Goal: Book appointment/travel/reservation

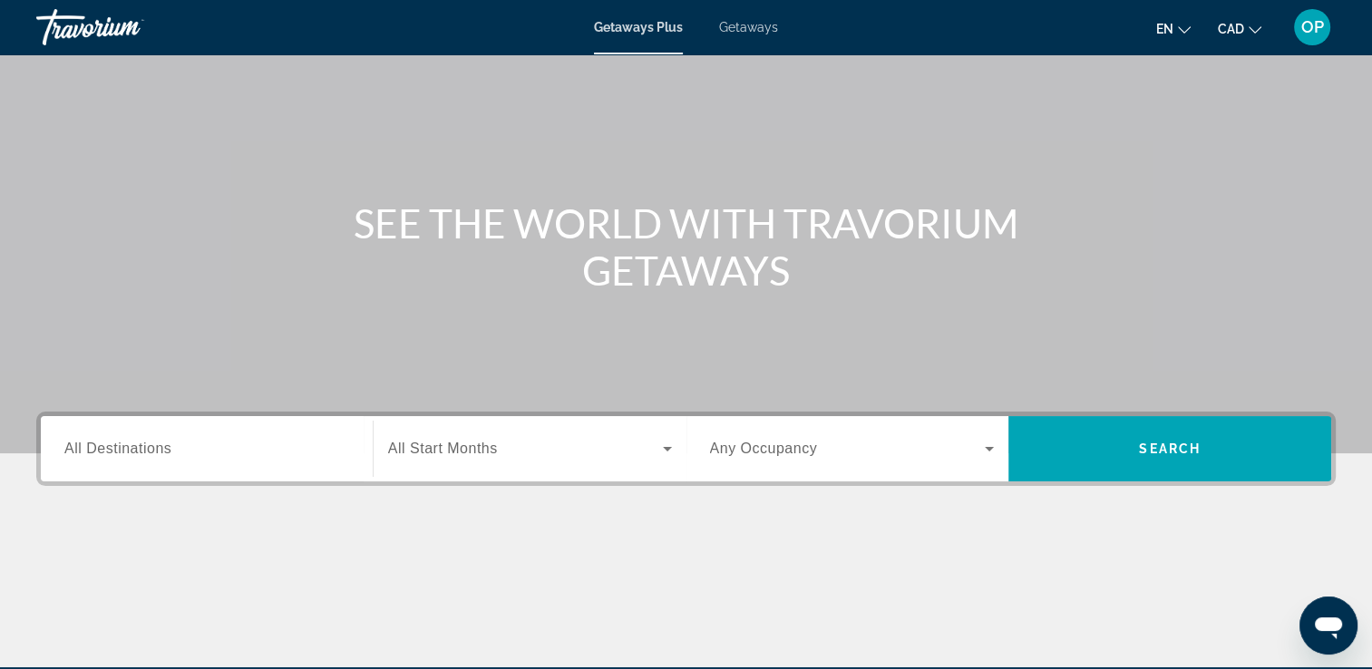
click at [157, 466] on div "Search widget" at bounding box center [206, 450] width 285 height 52
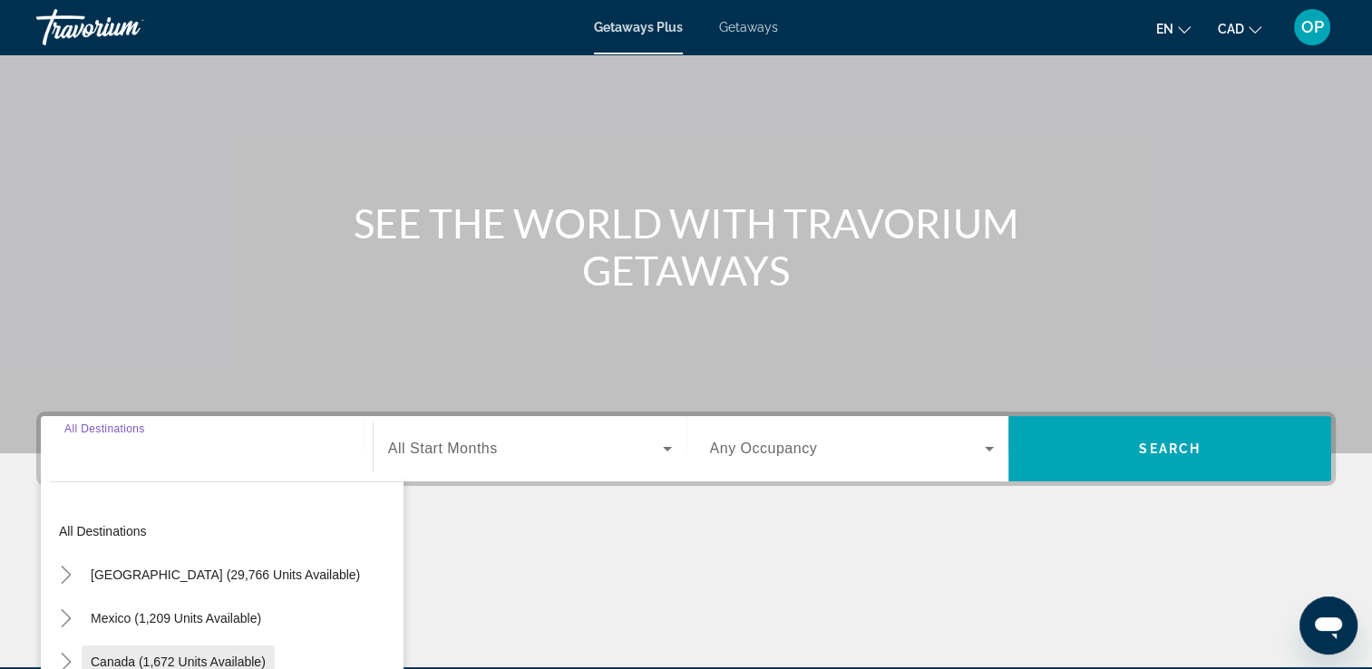
scroll to position [310, 0]
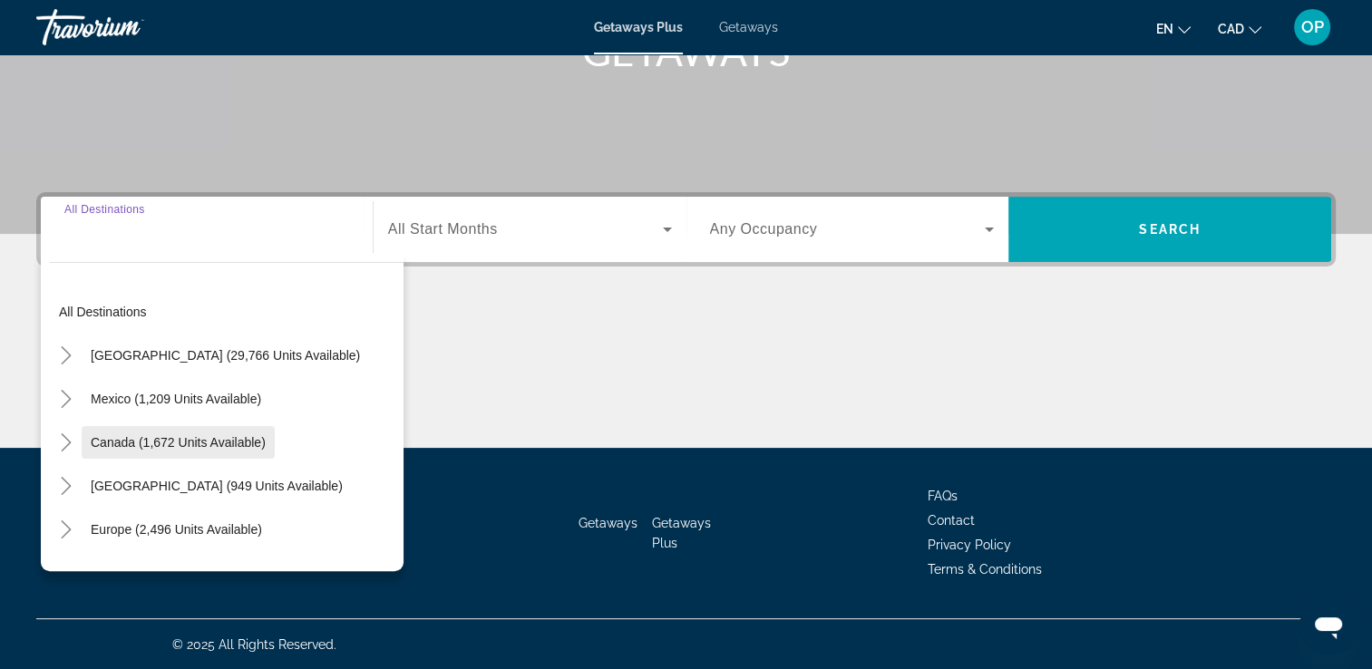
click at [158, 437] on span "Canada (1,672 units available)" at bounding box center [178, 442] width 175 height 15
type input "**********"
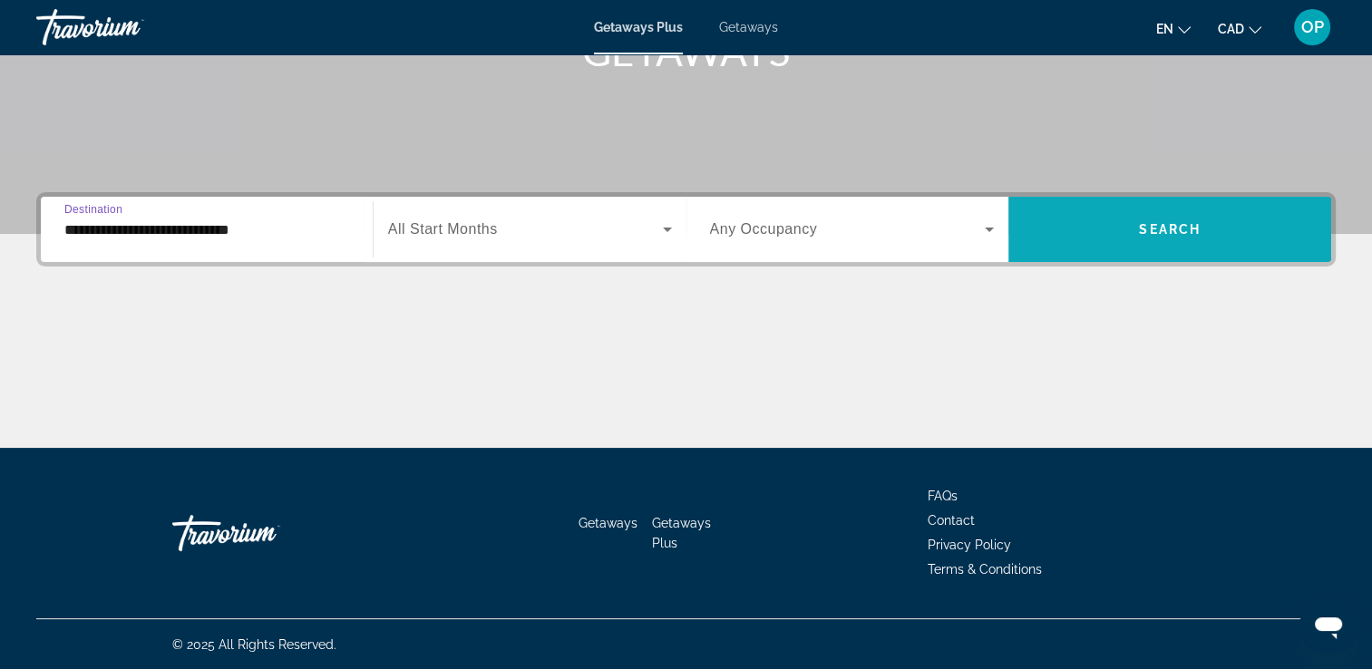
click at [1204, 237] on span "Search widget" at bounding box center [1170, 230] width 323 height 44
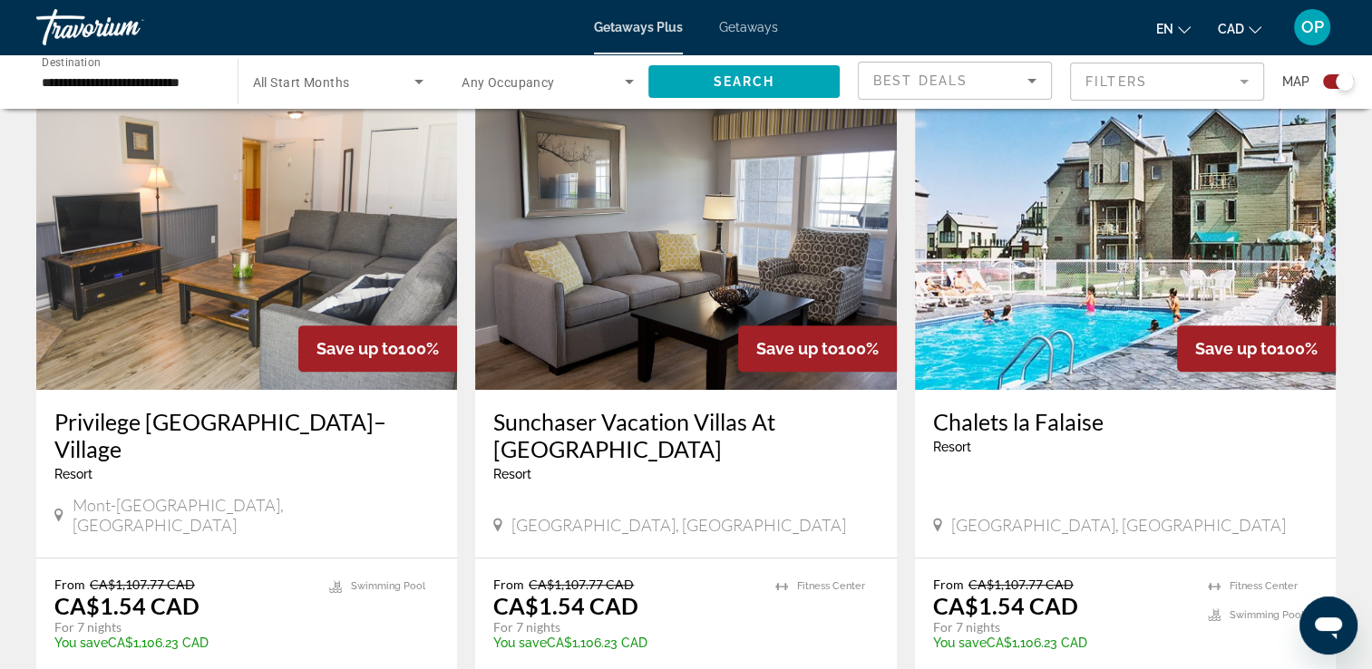
scroll to position [726, 0]
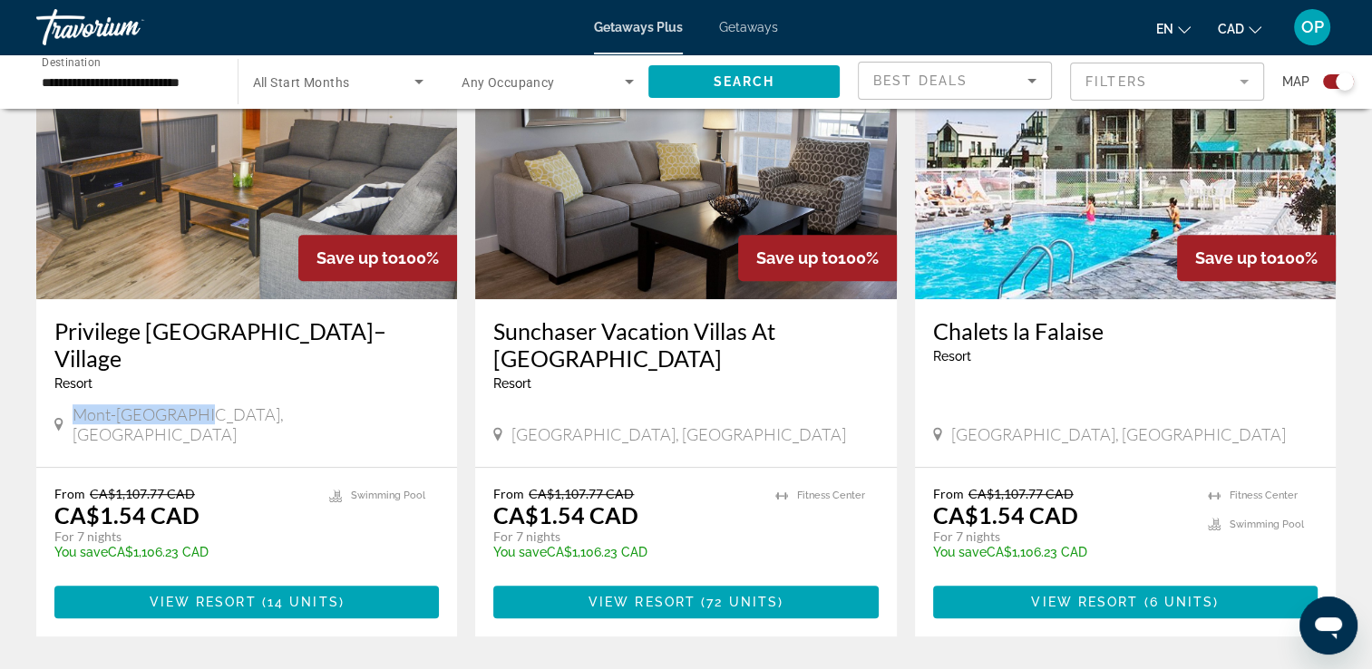
drag, startPoint x: 76, startPoint y: 387, endPoint x: 189, endPoint y: 384, distance: 112.5
click at [189, 404] on span "Mont-[GEOGRAPHIC_DATA], [GEOGRAPHIC_DATA]" at bounding box center [256, 424] width 367 height 40
drag, startPoint x: 189, startPoint y: 384, endPoint x: 196, endPoint y: 483, distance: 100.0
click at [196, 486] on div "From CA$1,107.77 CAD CA$1.54 CAD For 7 nights You save CA$1,106.23 CAD temp" at bounding box center [182, 529] width 257 height 86
drag, startPoint x: 551, startPoint y: 391, endPoint x: 645, endPoint y: 391, distance: 93.4
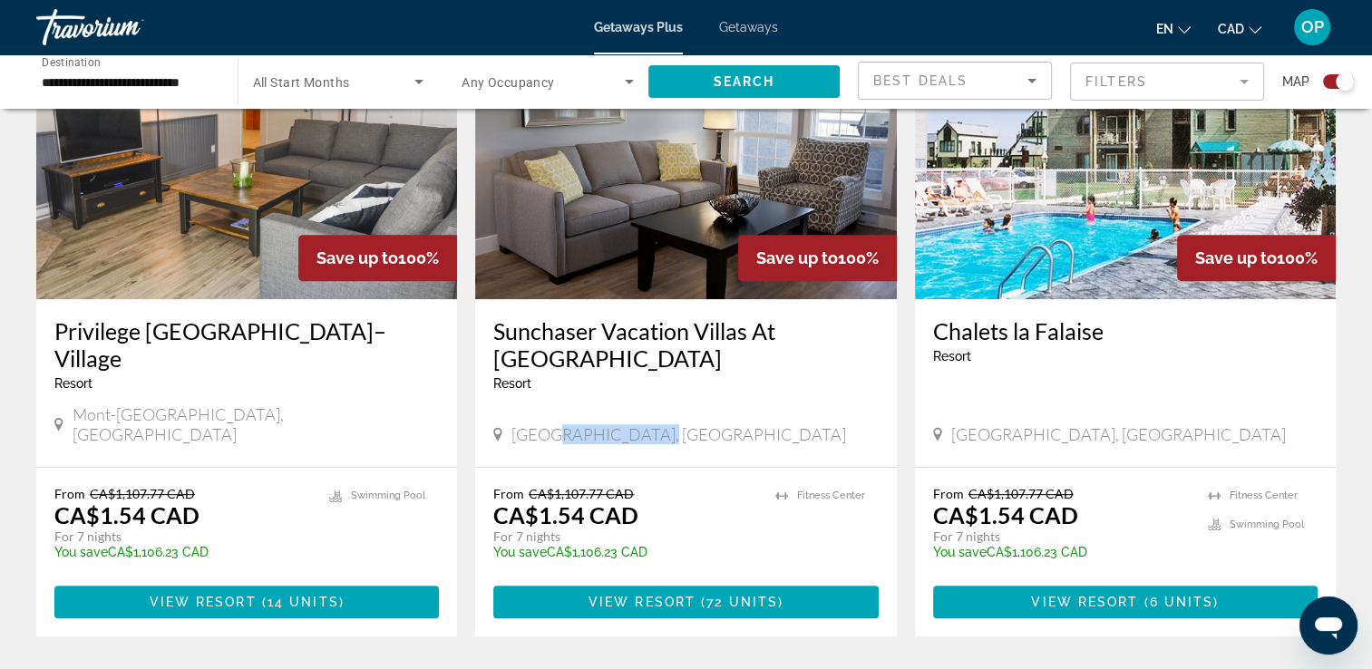
click at [645, 424] on span "[GEOGRAPHIC_DATA], [GEOGRAPHIC_DATA]" at bounding box center [679, 434] width 335 height 20
drag, startPoint x: 645, startPoint y: 391, endPoint x: 640, endPoint y: 486, distance: 95.3
click at [640, 486] on div "From CA$1,107.77 CAD CA$1.54 CAD For 7 nights You save CA$1,106.23 CAD temp" at bounding box center [624, 529] width 263 height 86
drag, startPoint x: 960, startPoint y: 386, endPoint x: 1023, endPoint y: 388, distance: 62.6
click at [1023, 424] on span "[GEOGRAPHIC_DATA], [GEOGRAPHIC_DATA]" at bounding box center [1118, 434] width 335 height 20
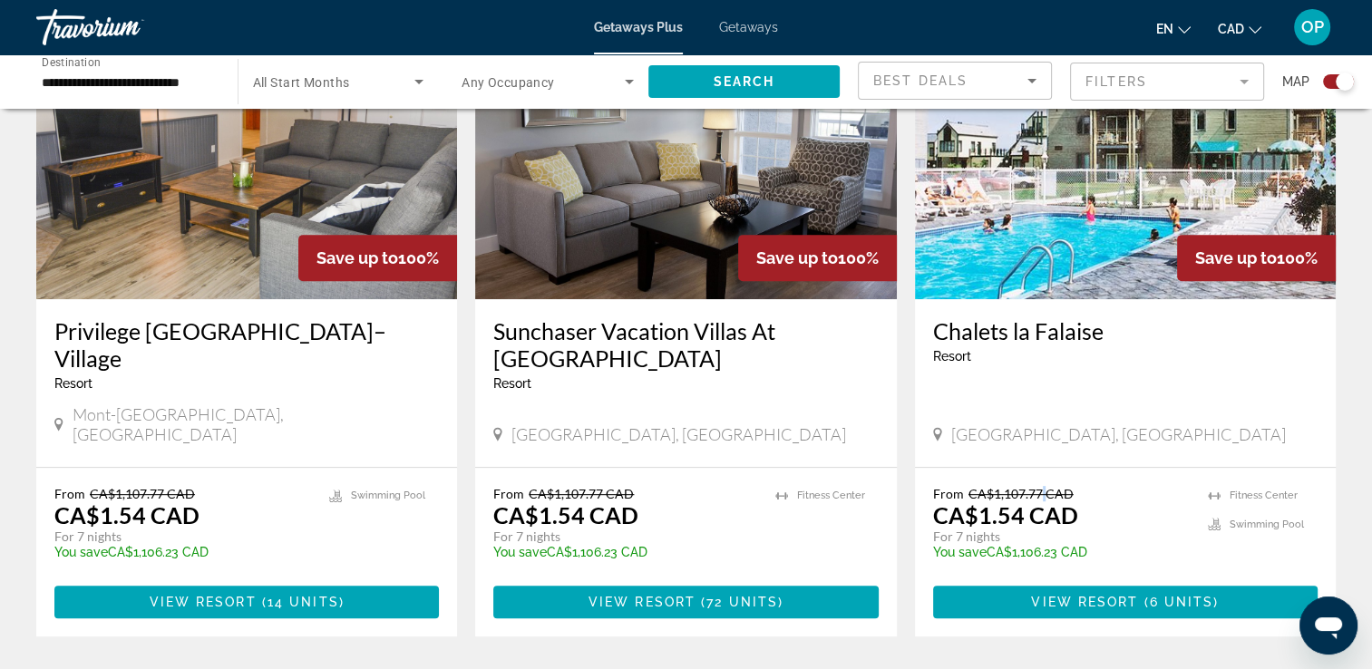
drag, startPoint x: 1023, startPoint y: 388, endPoint x: 1042, endPoint y: 425, distance: 41.8
click at [1042, 468] on div "From CA$1,107.77 CAD CA$1.54 CAD For 7 nights You save CA$1,106.23 CAD temp 2.3…" at bounding box center [1125, 552] width 421 height 169
drag, startPoint x: 980, startPoint y: 470, endPoint x: 999, endPoint y: 470, distance: 20.0
click at [999, 502] on p "CA$1.54 CAD" at bounding box center [1005, 515] width 145 height 27
drag, startPoint x: 999, startPoint y: 470, endPoint x: 1134, endPoint y: 427, distance: 140.8
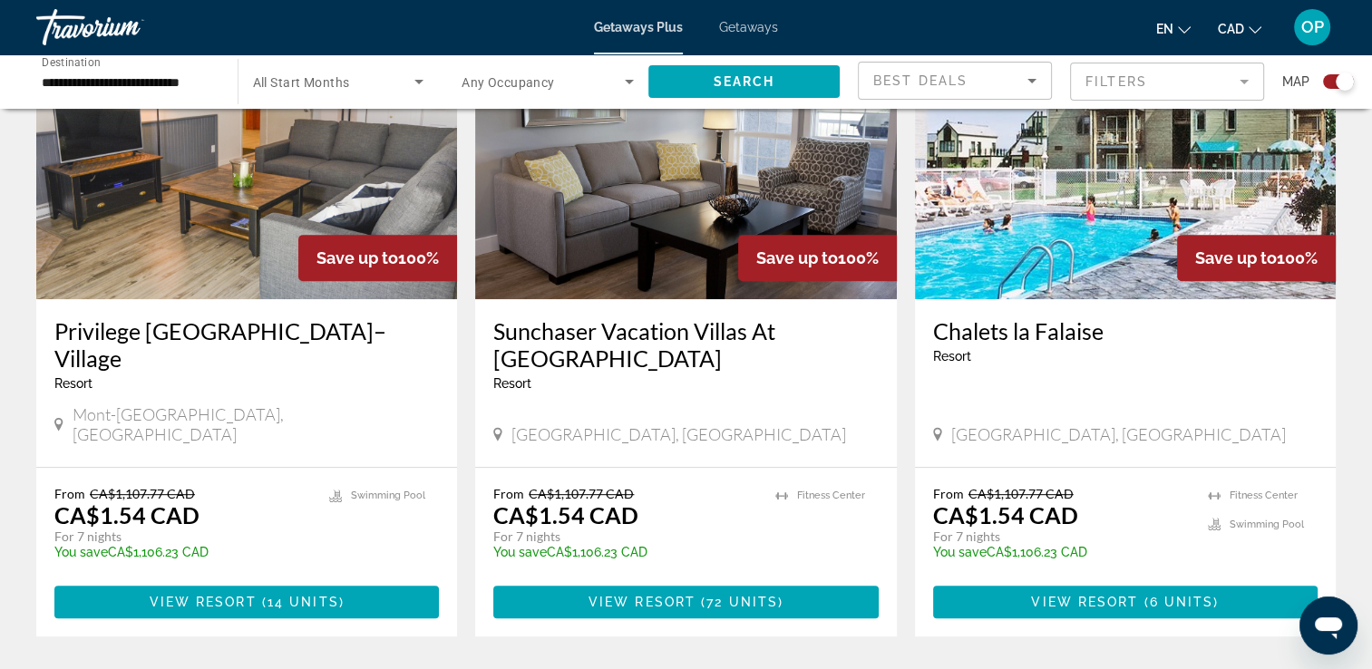
click at [1161, 408] on div "Chalets [GEOGRAPHIC_DATA] - This is an adults only resort [GEOGRAPHIC_DATA], [G…" at bounding box center [1125, 383] width 421 height 168
drag, startPoint x: 990, startPoint y: 446, endPoint x: 1038, endPoint y: 446, distance: 48.1
click at [1038, 486] on span "CA$1,107.77 CAD" at bounding box center [1021, 493] width 105 height 15
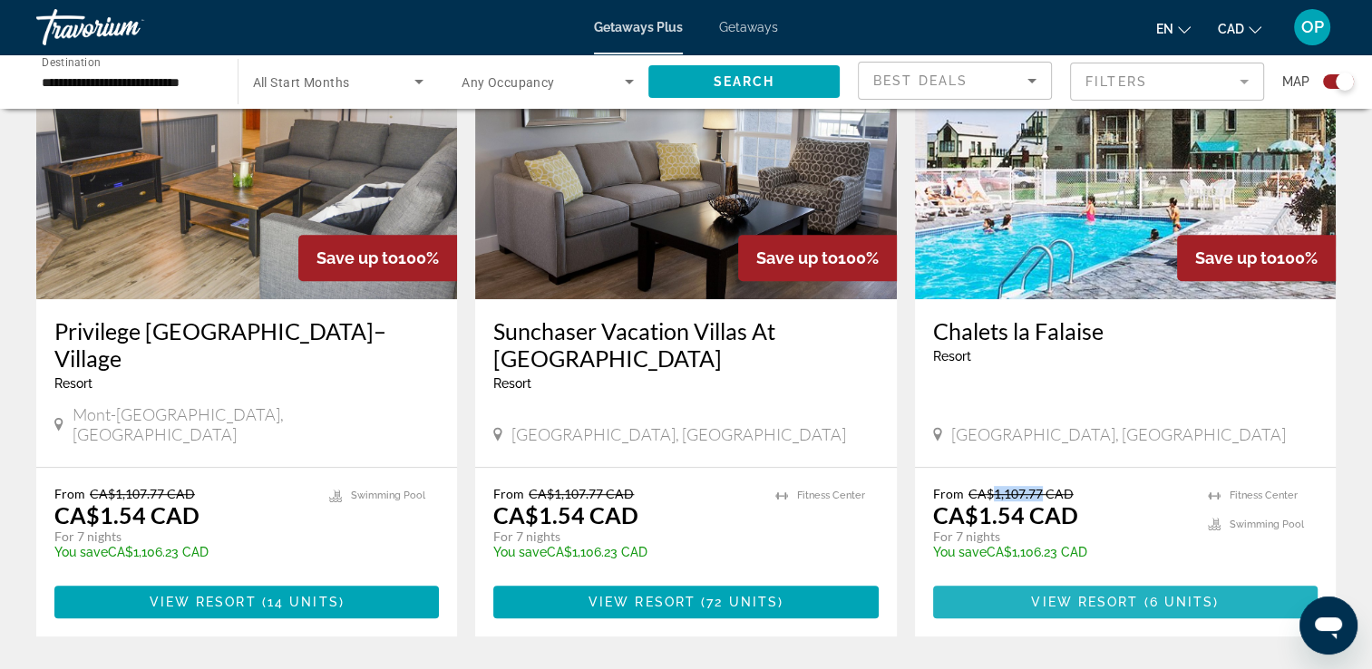
drag, startPoint x: 1038, startPoint y: 446, endPoint x: 1076, endPoint y: 558, distance: 117.6
click at [1076, 595] on span "View Resort" at bounding box center [1084, 602] width 107 height 15
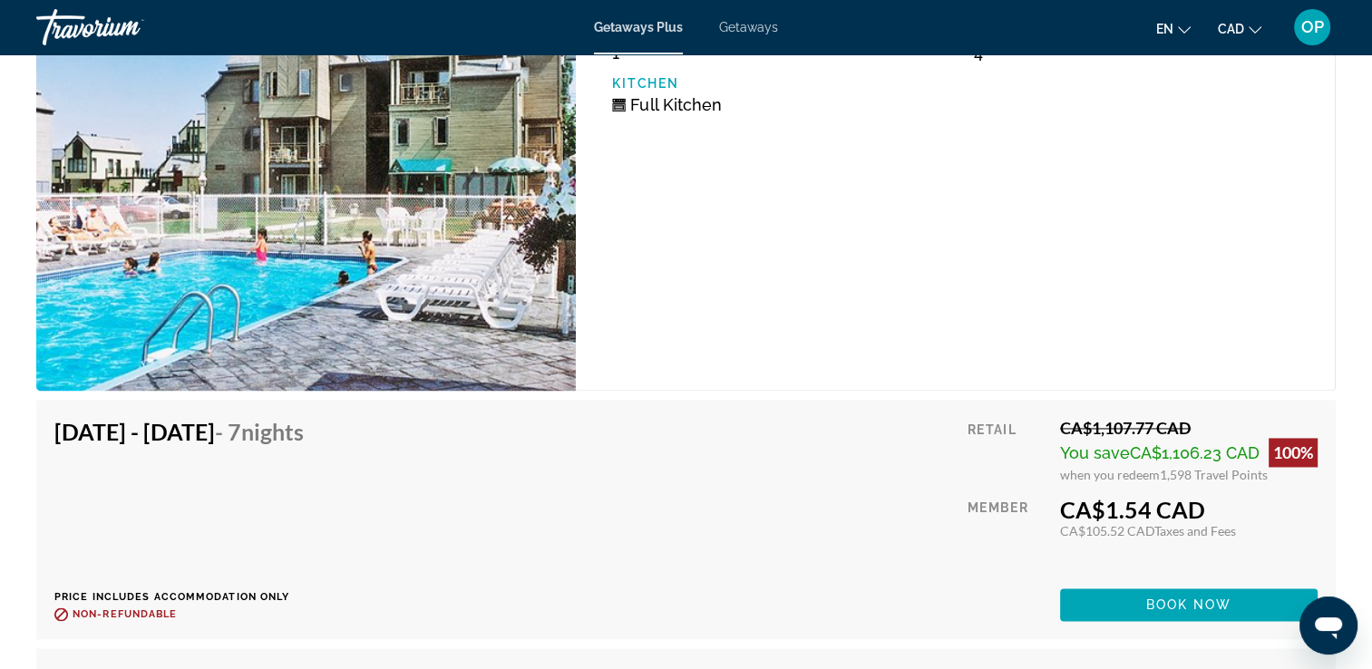
scroll to position [2721, 0]
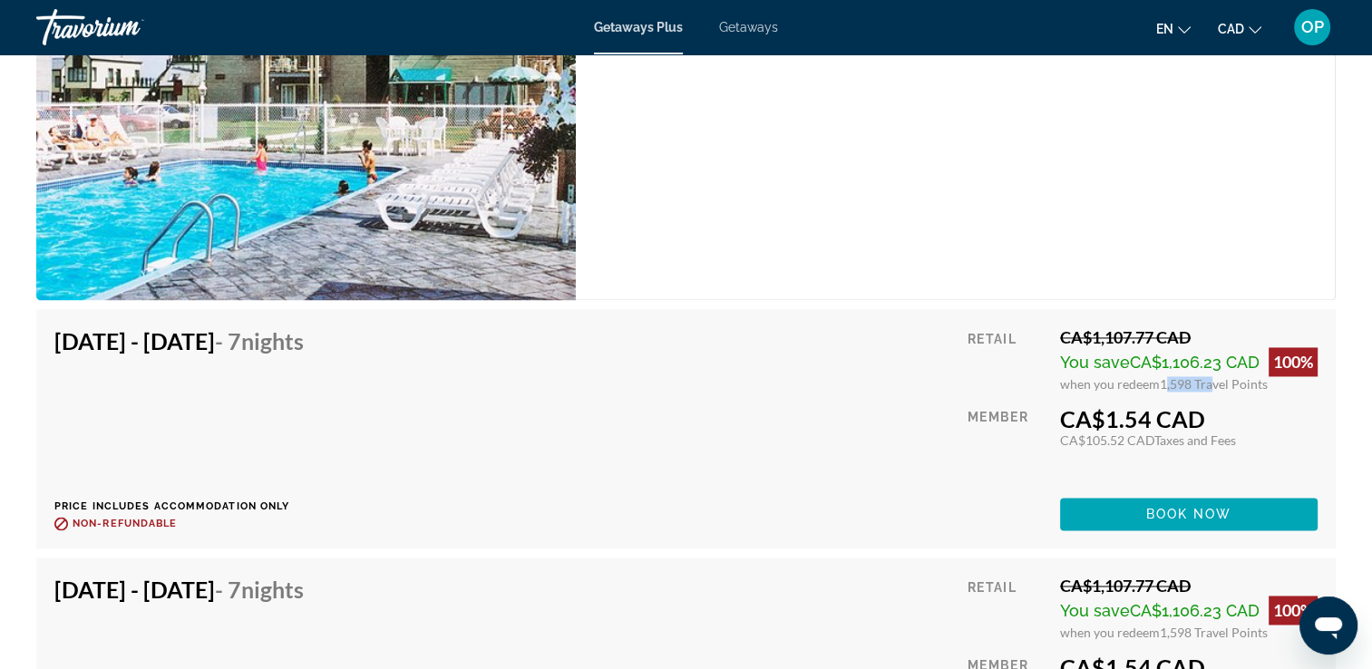
drag, startPoint x: 1157, startPoint y: 385, endPoint x: 1203, endPoint y: 378, distance: 45.9
click at [1203, 378] on span "1,598 Travel Points" at bounding box center [1214, 383] width 108 height 15
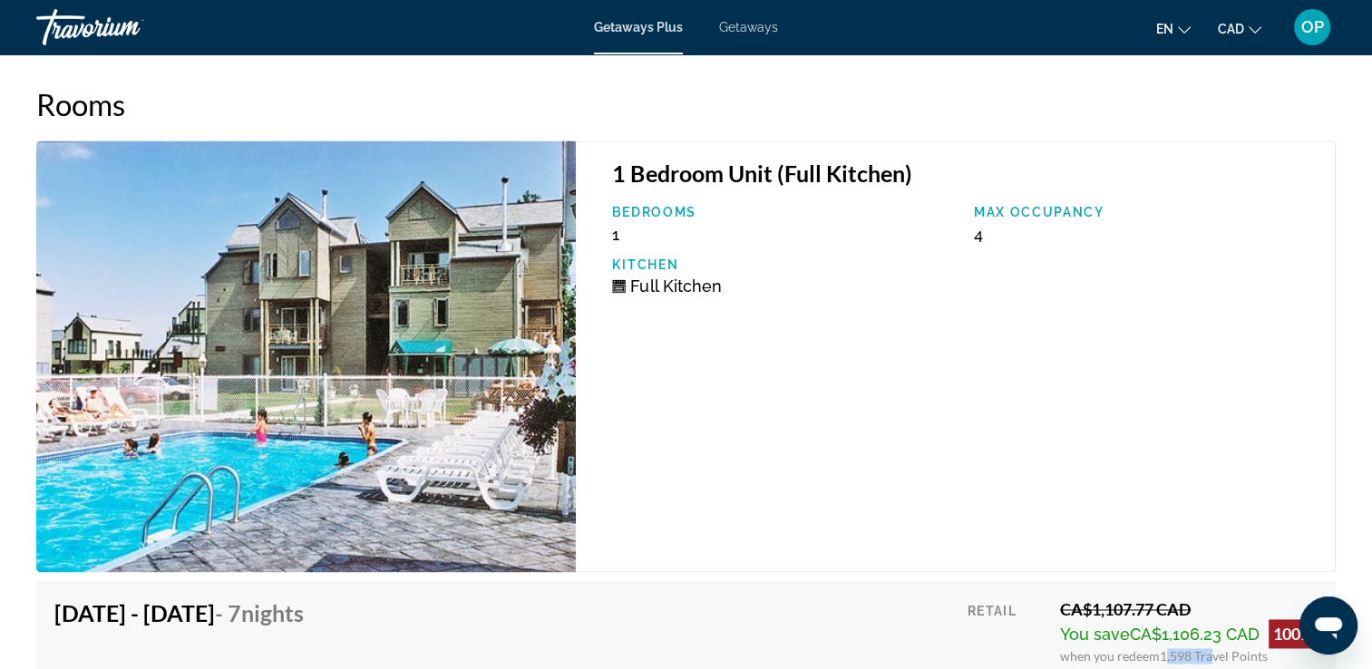
scroll to position [2358, 0]
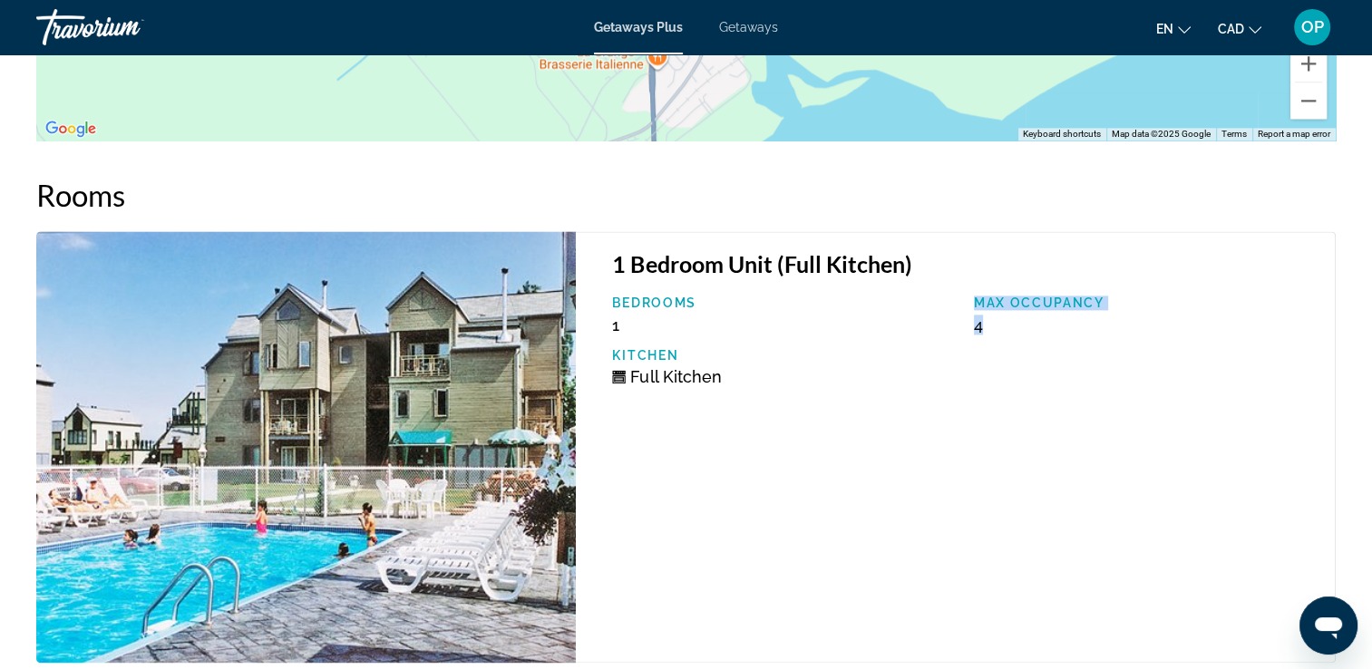
drag, startPoint x: 999, startPoint y: 327, endPoint x: 961, endPoint y: 332, distance: 38.4
click at [961, 332] on div "Bedrooms 1 Max Occupancy 4 Kitchen Full Kitchen" at bounding box center [964, 348] width 723 height 104
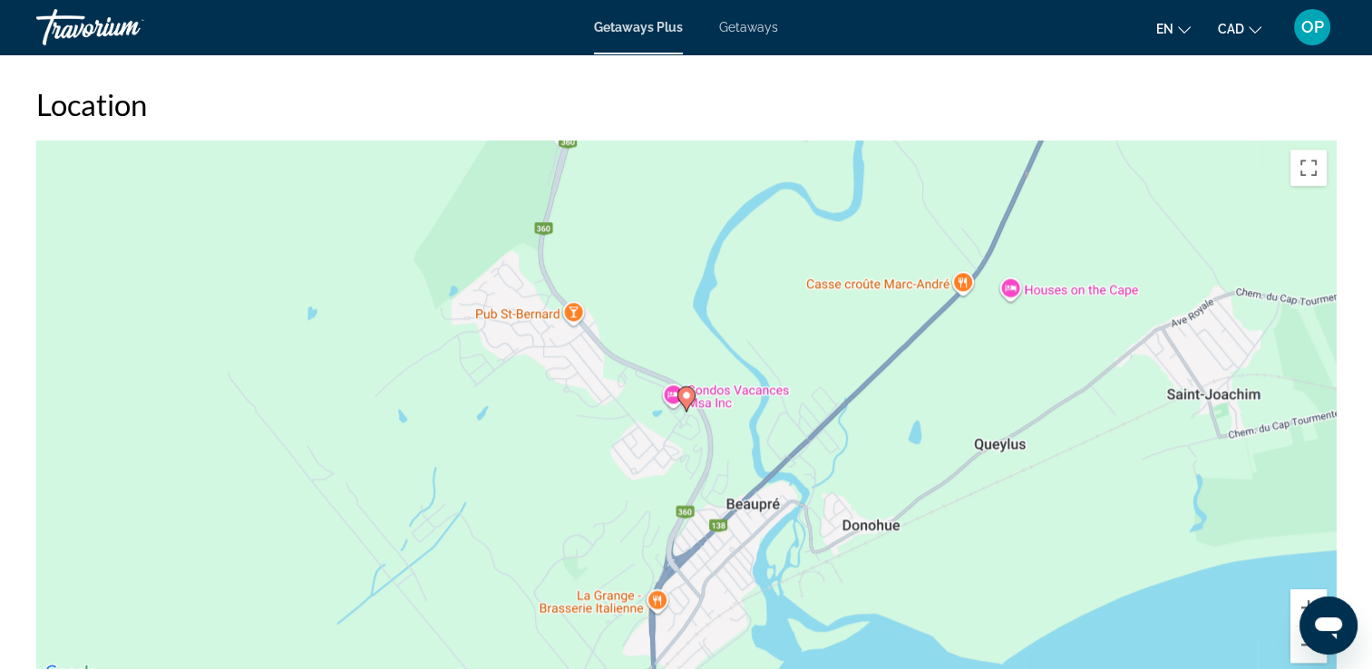
scroll to position [1633, 0]
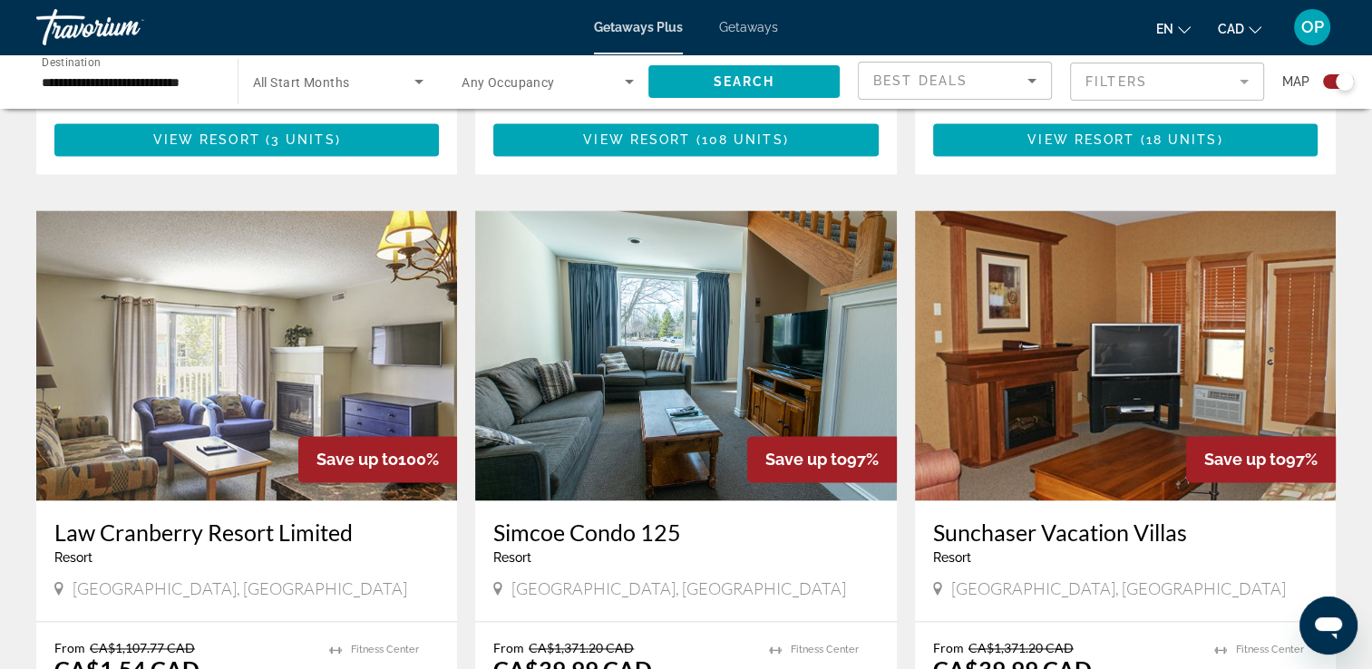
scroll to position [2539, 0]
